Goal: Task Accomplishment & Management: Use online tool/utility

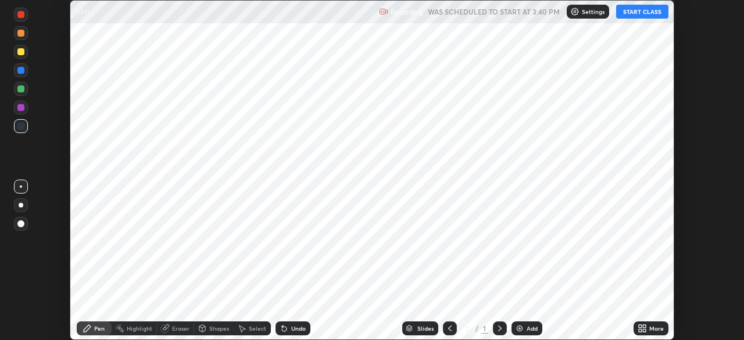
scroll to position [340, 744]
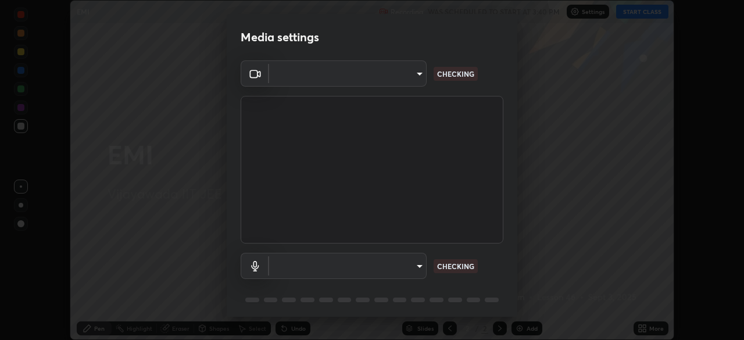
type input "68d9d13b9dc81962e820b4509988bcc698f4750afe62a078f2ac76e4153b94a6"
click at [410, 267] on body "Erase all EMI Recording WAS SCHEDULED TO START AT 3:40 PM Settings START CLASS …" at bounding box center [372, 170] width 744 height 340
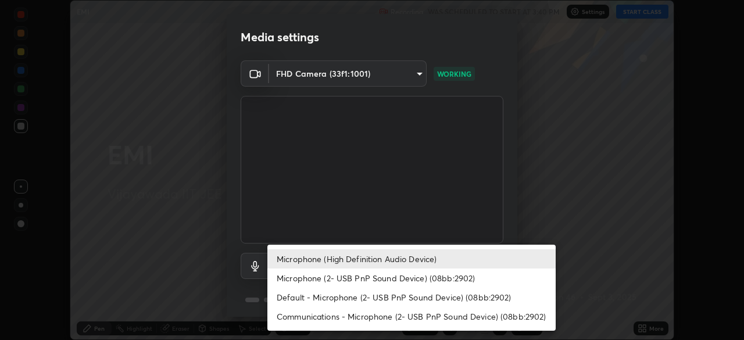
click at [449, 278] on li "Microphone (2- USB PnP Sound Device) (08bb:2902)" at bounding box center [411, 278] width 288 height 19
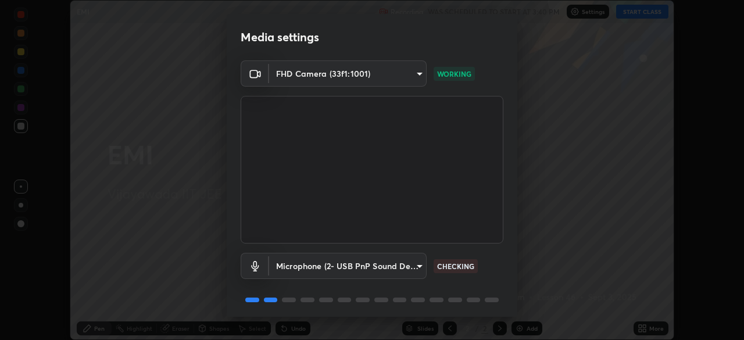
click at [410, 266] on body "Erase all EMI Recording WAS SCHEDULED TO START AT 3:40 PM Settings START CLASS …" at bounding box center [372, 170] width 744 height 340
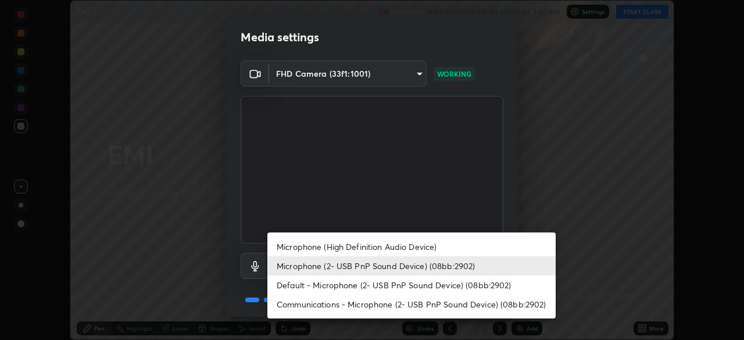
click at [446, 286] on li "Default - Microphone (2- USB PnP Sound Device) (08bb:2902)" at bounding box center [411, 285] width 288 height 19
type input "default"
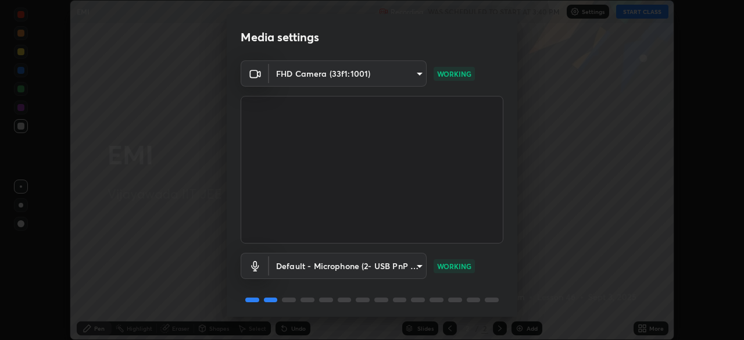
scroll to position [41, 0]
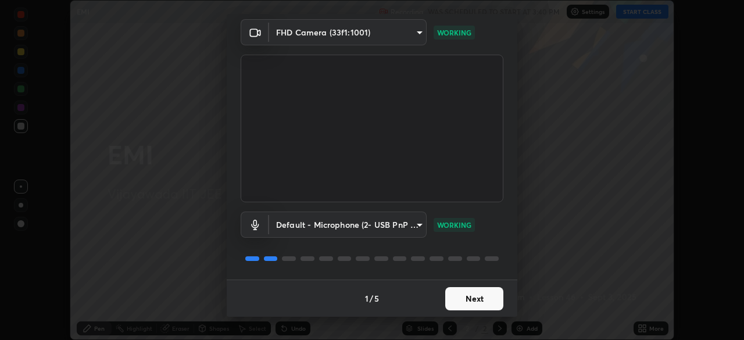
click at [480, 300] on button "Next" at bounding box center [474, 298] width 58 height 23
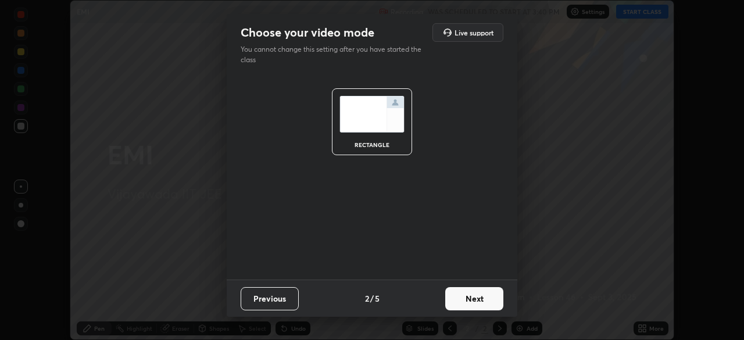
scroll to position [0, 0]
click at [491, 299] on button "Next" at bounding box center [474, 298] width 58 height 23
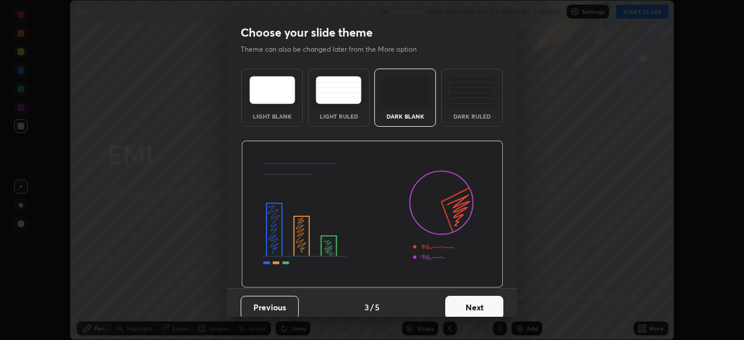
scroll to position [9, 0]
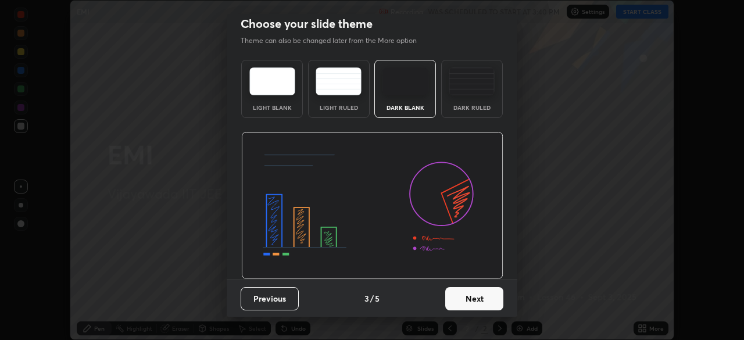
click at [480, 296] on button "Next" at bounding box center [474, 298] width 58 height 23
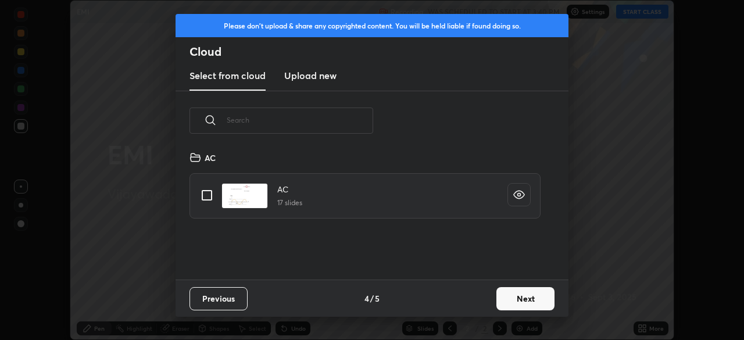
scroll to position [129, 373]
click at [536, 295] on button "Next" at bounding box center [526, 298] width 58 height 23
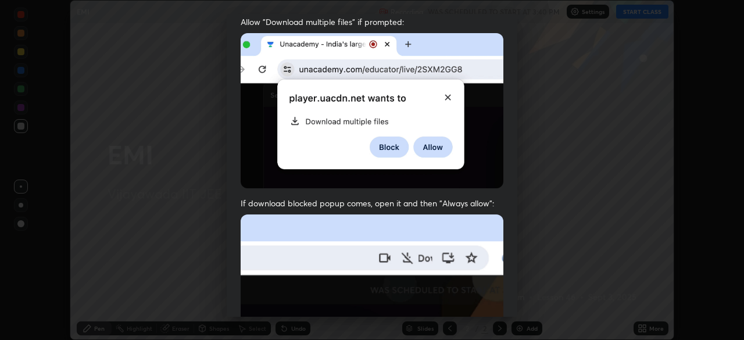
scroll to position [278, 0]
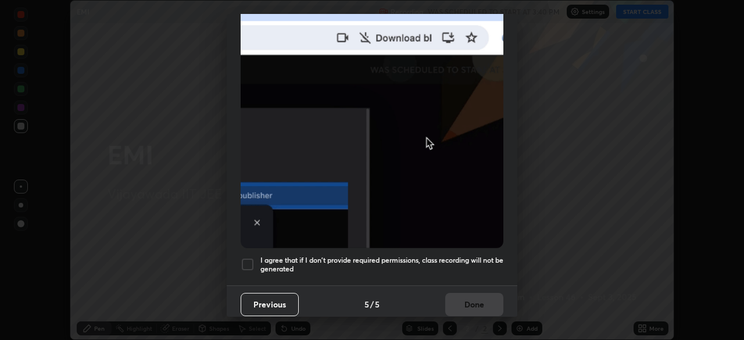
click at [249, 261] on div at bounding box center [248, 265] width 14 height 14
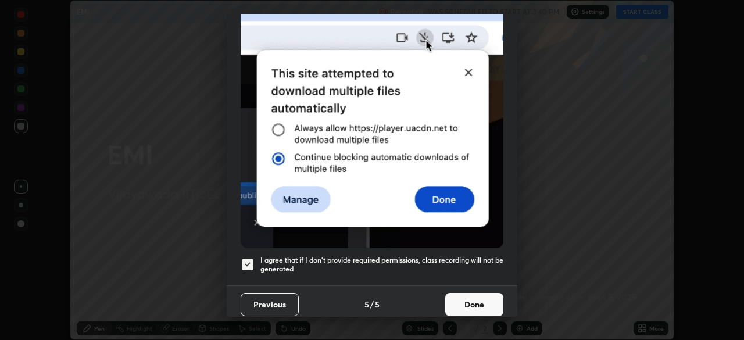
click at [472, 298] on button "Done" at bounding box center [474, 304] width 58 height 23
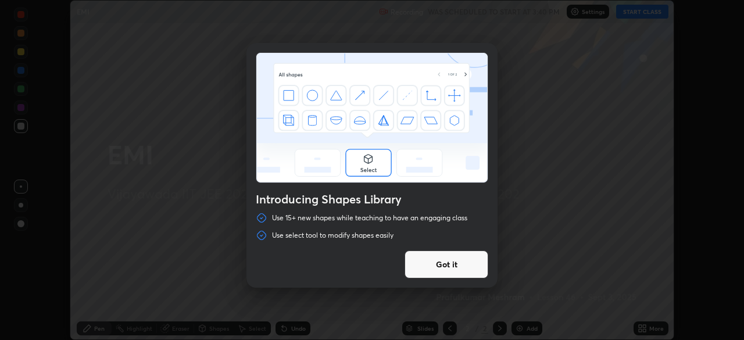
click at [452, 263] on button "Got it" at bounding box center [447, 265] width 84 height 28
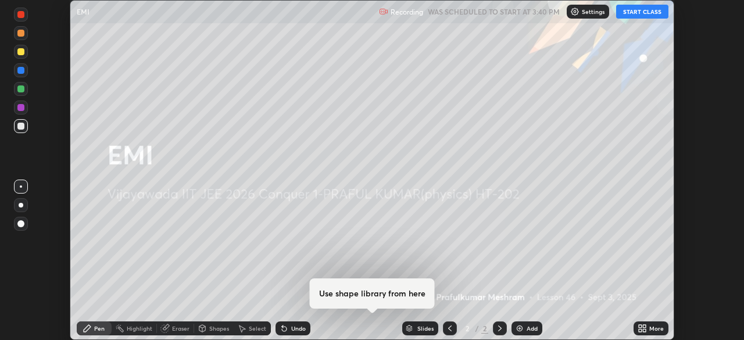
click at [528, 329] on div "Add" at bounding box center [532, 329] width 11 height 6
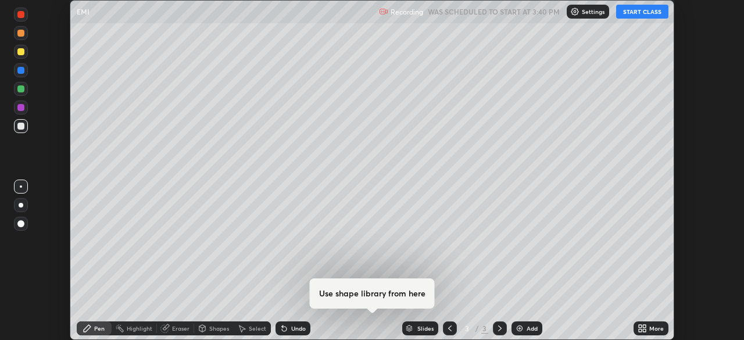
click at [635, 7] on button "START CLASS" at bounding box center [642, 12] width 52 height 14
